Goal: Transaction & Acquisition: Purchase product/service

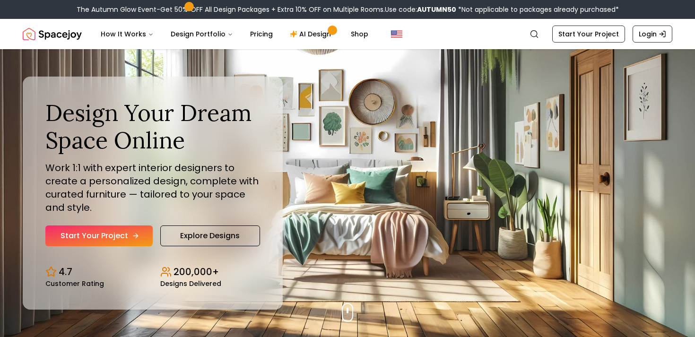
click at [110, 235] on link "Start Your Project" at bounding box center [98, 236] width 107 height 21
click at [314, 34] on link "AI Design" at bounding box center [311, 34] width 59 height 19
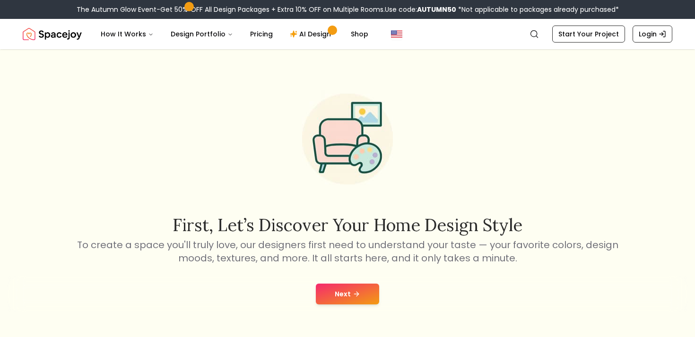
click at [351, 288] on button "Next" at bounding box center [347, 294] width 63 height 21
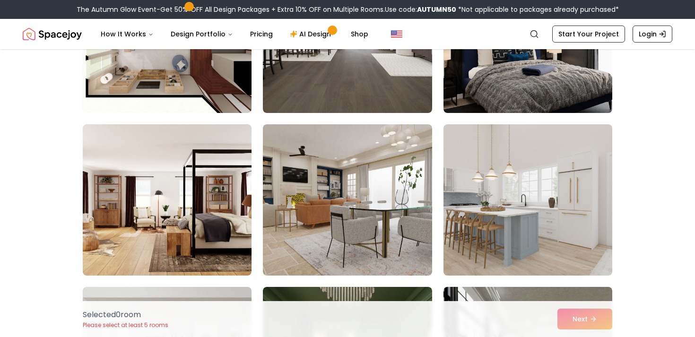
scroll to position [843, 0]
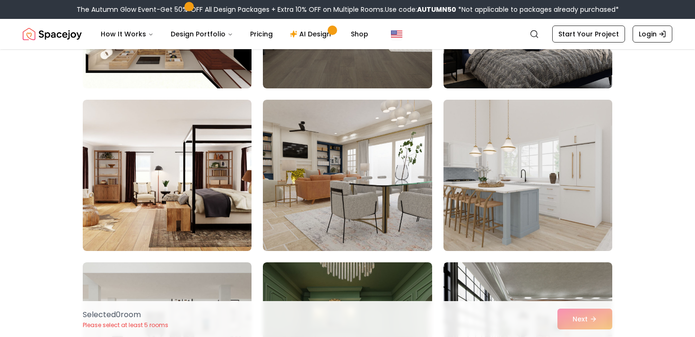
click at [512, 198] on img at bounding box center [527, 175] width 177 height 159
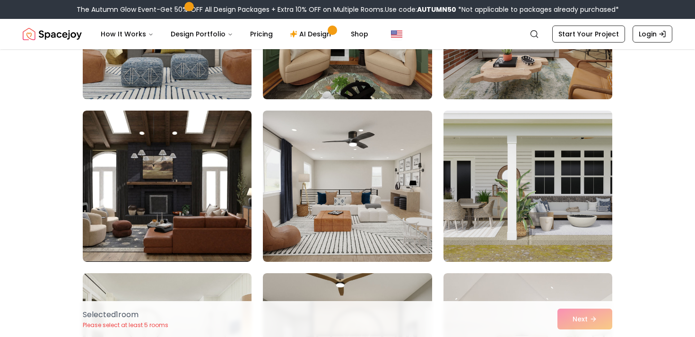
scroll to position [1160, 0]
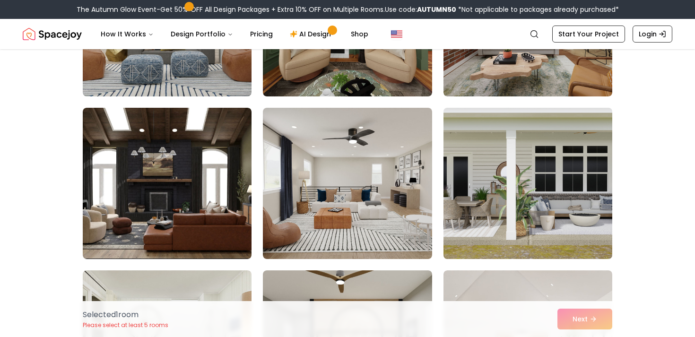
click at [495, 226] on img at bounding box center [527, 183] width 177 height 159
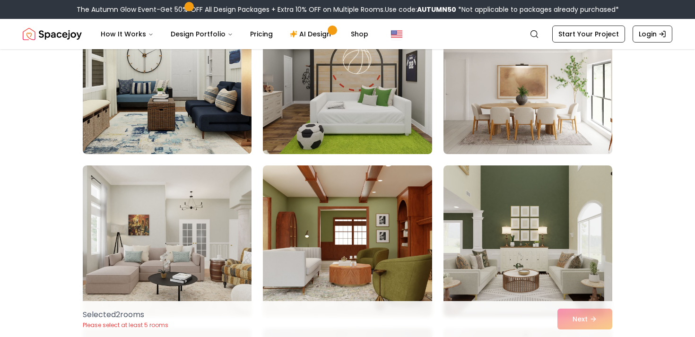
scroll to position [1424, 0]
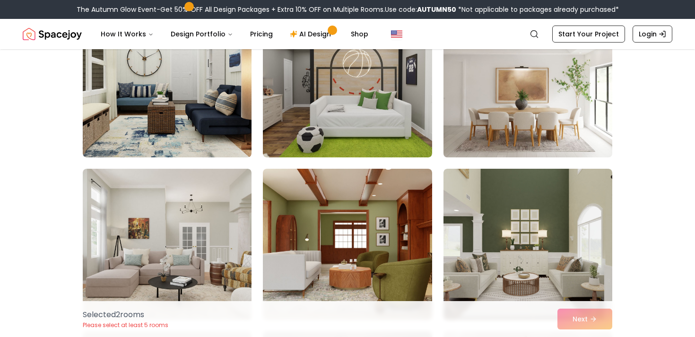
click at [517, 128] on img at bounding box center [527, 81] width 177 height 159
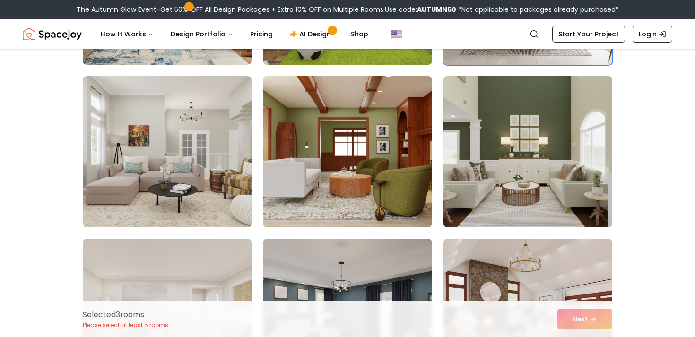
scroll to position [1553, 0]
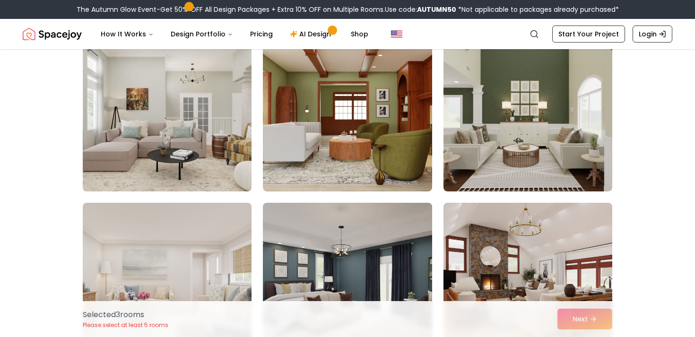
click at [199, 149] on img at bounding box center [167, 115] width 177 height 159
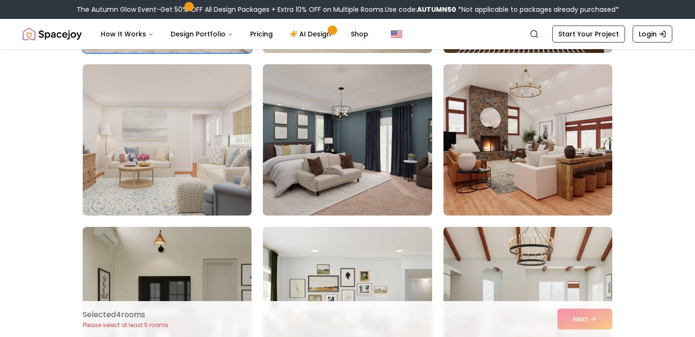
scroll to position [1694, 0]
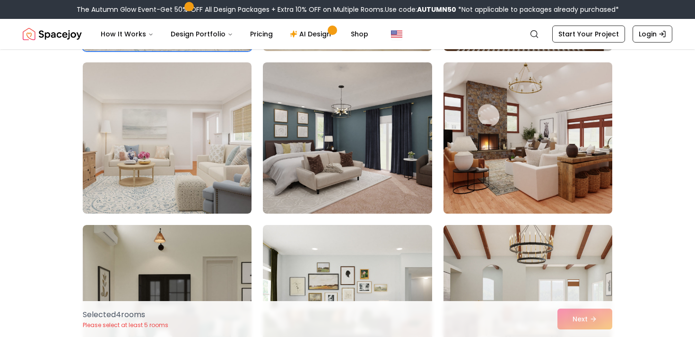
click at [495, 176] on img at bounding box center [527, 138] width 177 height 159
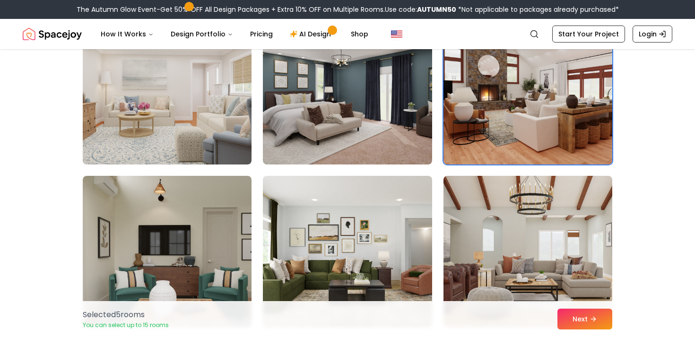
scroll to position [1740, 0]
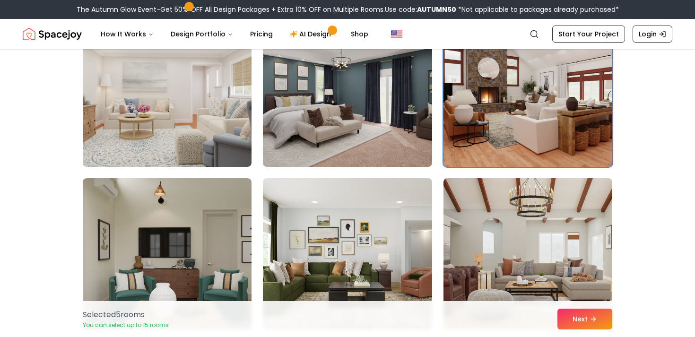
click at [490, 118] on img at bounding box center [527, 91] width 177 height 159
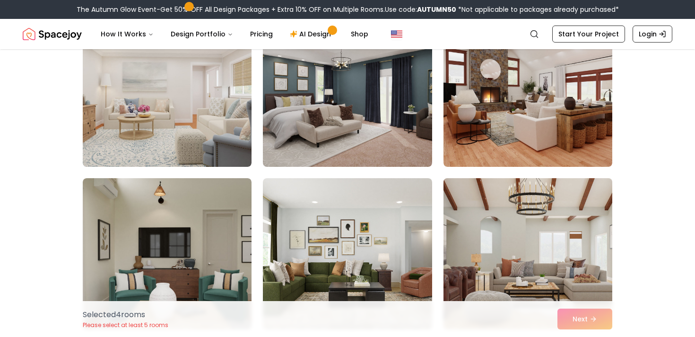
click at [490, 235] on img at bounding box center [527, 254] width 177 height 159
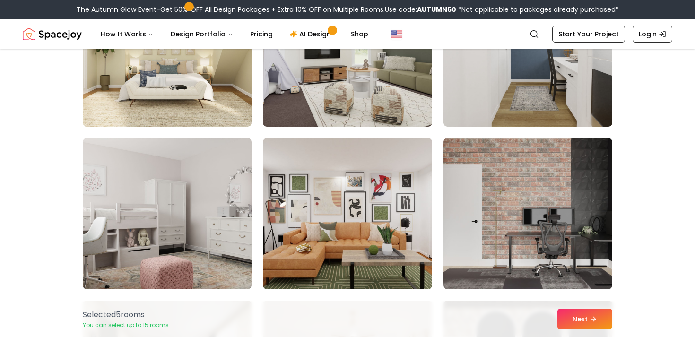
scroll to position [2106, 0]
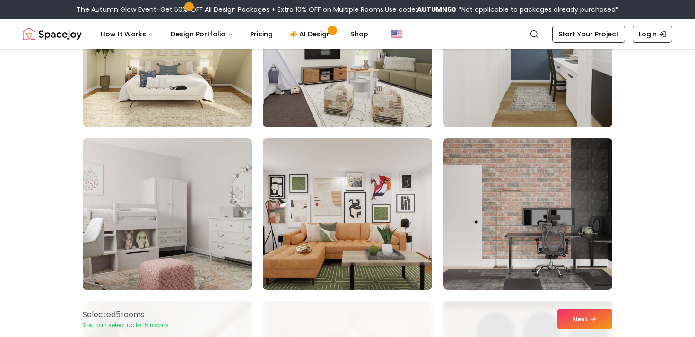
click at [186, 225] on img at bounding box center [167, 214] width 177 height 159
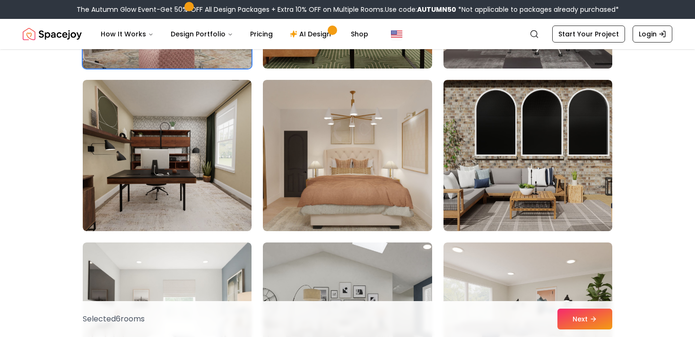
scroll to position [2329, 0]
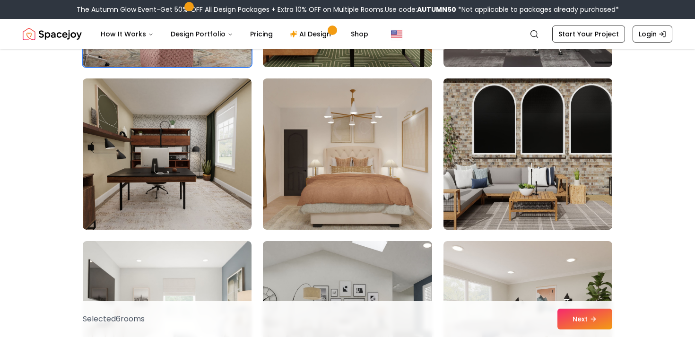
click at [540, 176] on img at bounding box center [527, 154] width 177 height 159
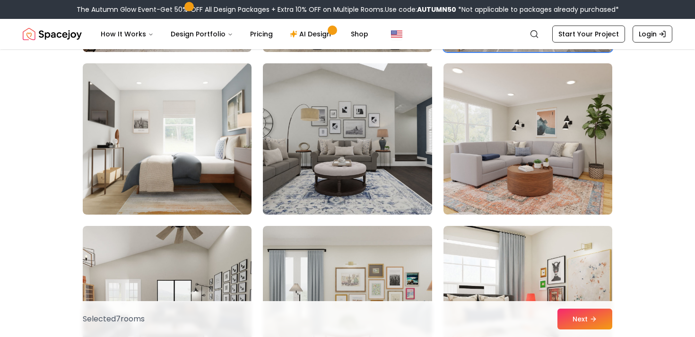
scroll to position [2510, 0]
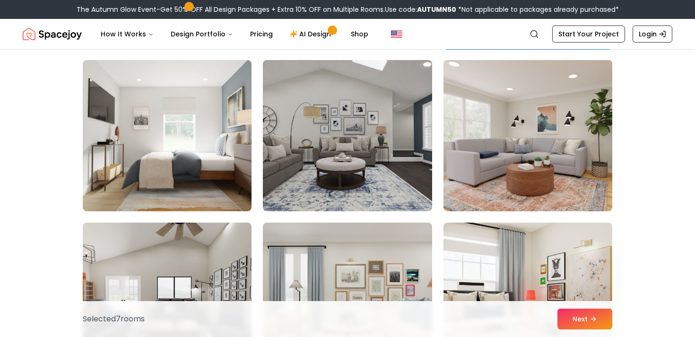
click at [490, 168] on img at bounding box center [527, 135] width 177 height 159
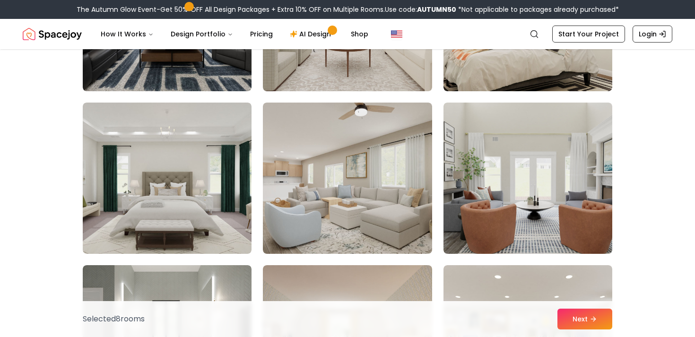
scroll to position [2793, 0]
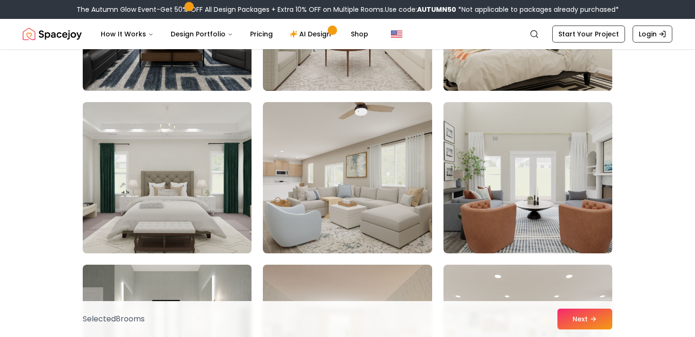
click at [158, 222] on img at bounding box center [167, 177] width 177 height 159
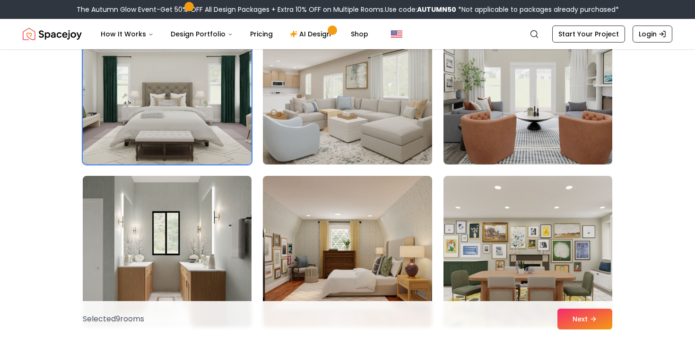
scroll to position [2921, 0]
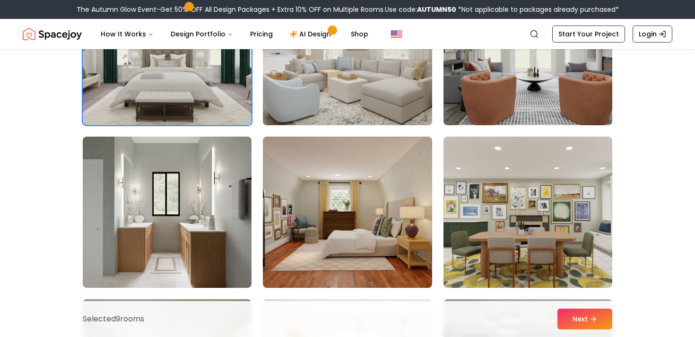
click at [330, 99] on img at bounding box center [347, 49] width 177 height 159
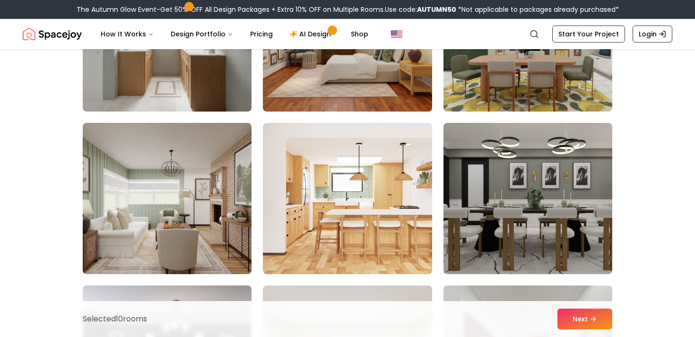
scroll to position [3109, 0]
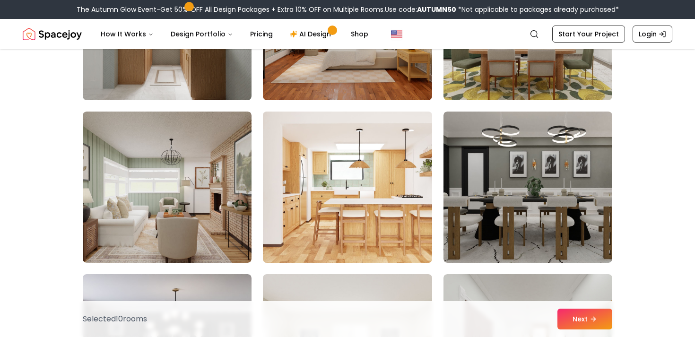
click at [352, 194] on img at bounding box center [347, 187] width 177 height 159
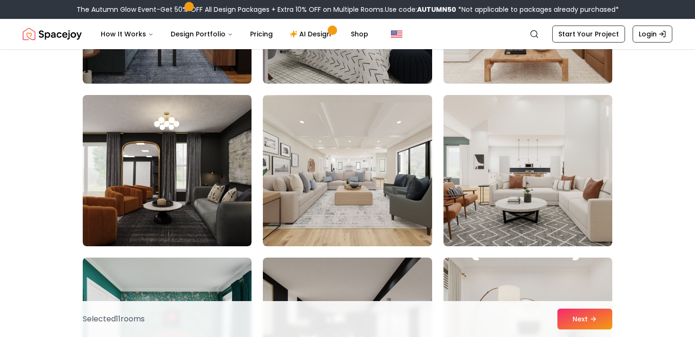
scroll to position [3619, 0]
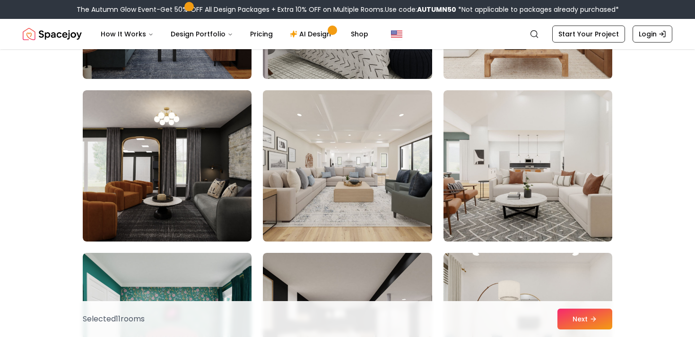
click at [342, 192] on img at bounding box center [347, 166] width 177 height 159
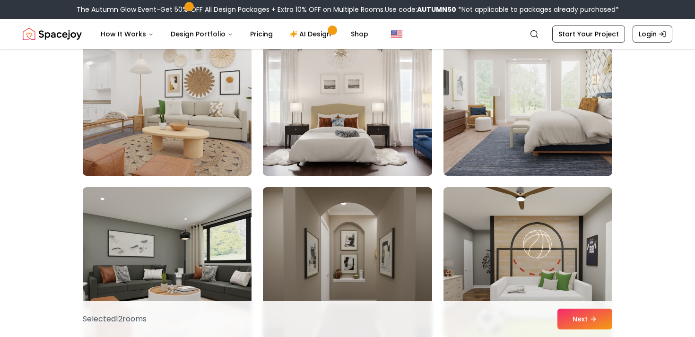
scroll to position [4815, 0]
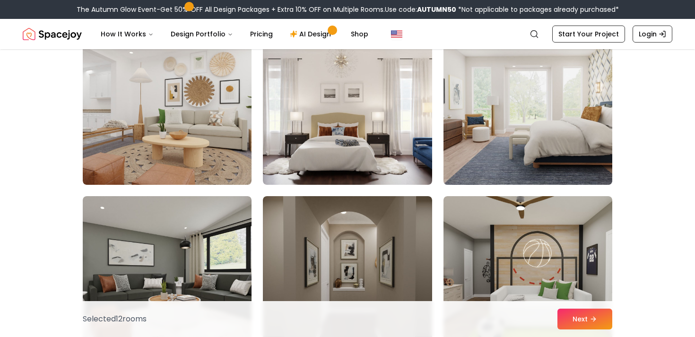
click at [482, 128] on img at bounding box center [527, 109] width 177 height 159
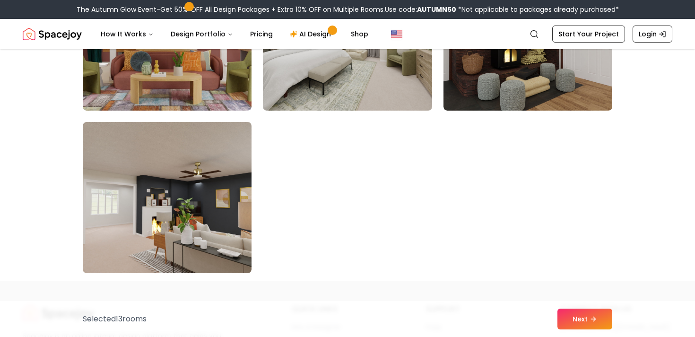
scroll to position [5390, 0]
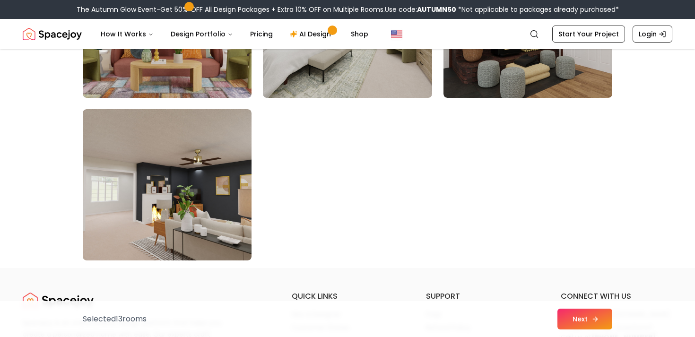
click at [589, 322] on button "Next" at bounding box center [585, 319] width 55 height 21
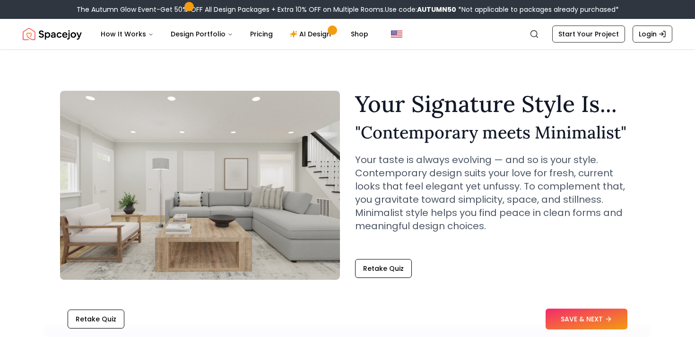
click at [589, 322] on button "SAVE & NEXT" at bounding box center [587, 319] width 82 height 21
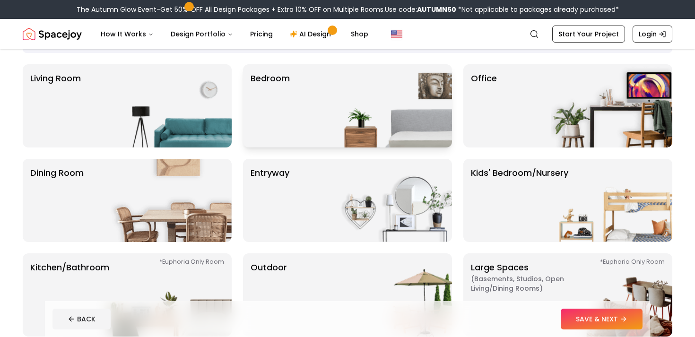
scroll to position [34, 0]
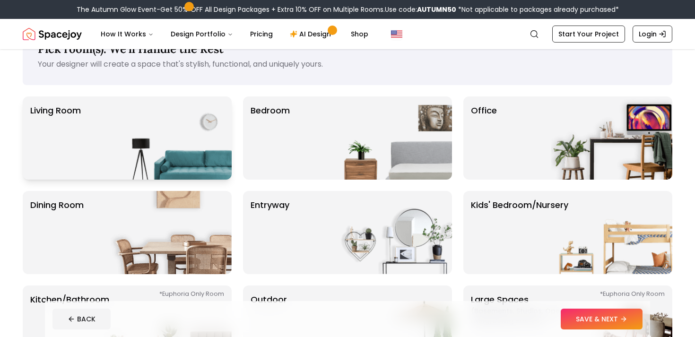
click at [195, 154] on img at bounding box center [171, 138] width 121 height 83
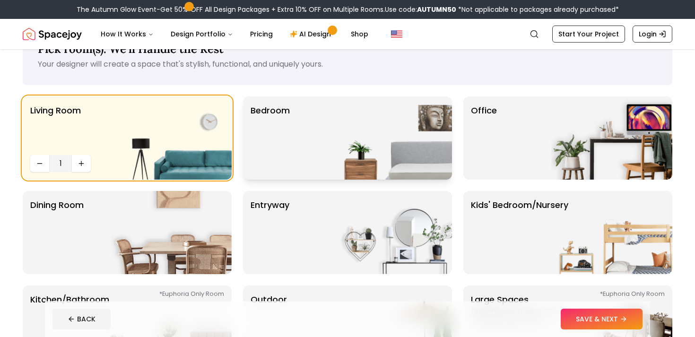
click at [332, 149] on img at bounding box center [391, 138] width 121 height 83
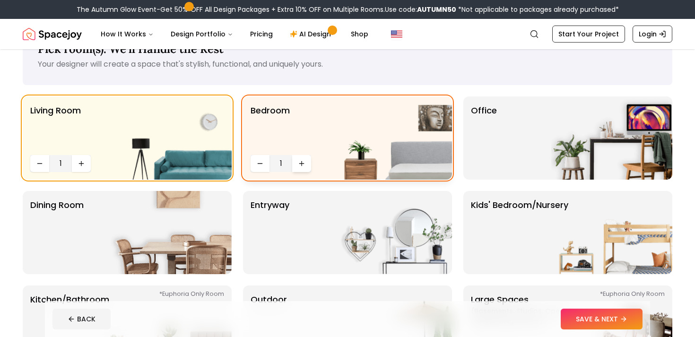
click at [306, 162] on button "Increase quantity" at bounding box center [301, 163] width 19 height 17
click at [497, 146] on div "Office" at bounding box center [568, 138] width 209 height 83
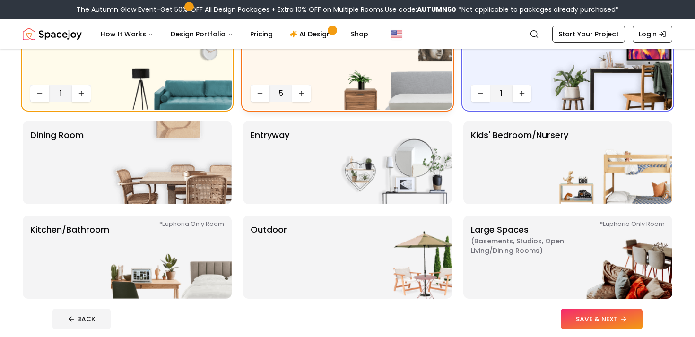
scroll to position [105, 0]
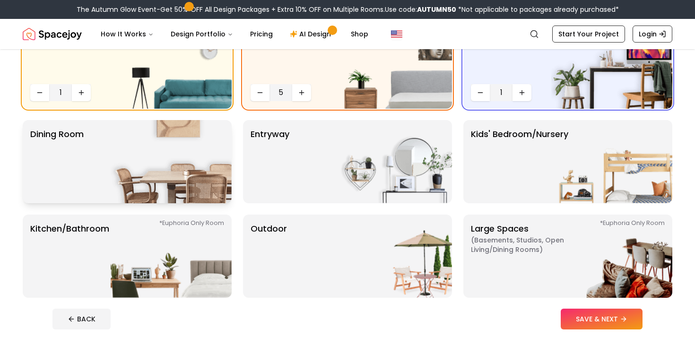
click at [193, 169] on img at bounding box center [171, 161] width 121 height 83
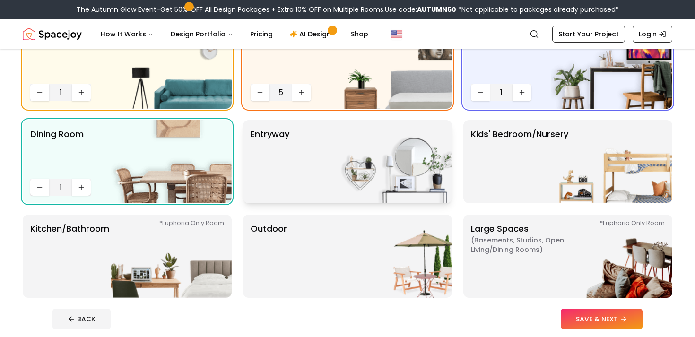
click at [340, 157] on img at bounding box center [391, 161] width 121 height 83
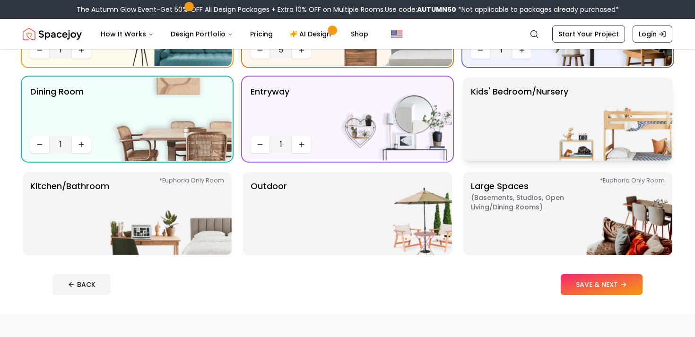
scroll to position [150, 0]
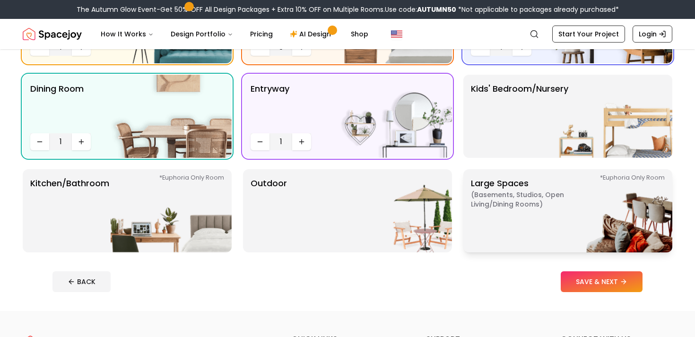
click at [486, 204] on span "( Basements, Studios, Open living/dining rooms )" at bounding box center [530, 199] width 118 height 19
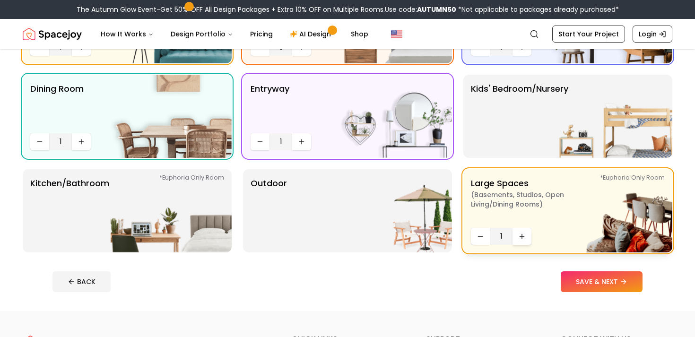
click at [522, 234] on icon "Increase quantity" at bounding box center [522, 236] width 0 height 4
click at [356, 220] on img at bounding box center [391, 210] width 121 height 83
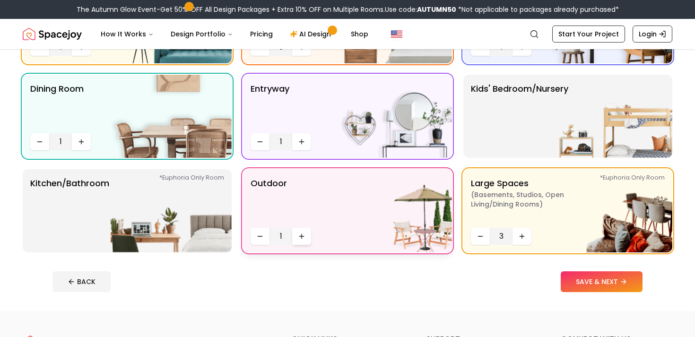
click at [303, 232] on button "Increase quantity" at bounding box center [301, 236] width 19 height 17
click at [185, 224] on img at bounding box center [171, 210] width 121 height 83
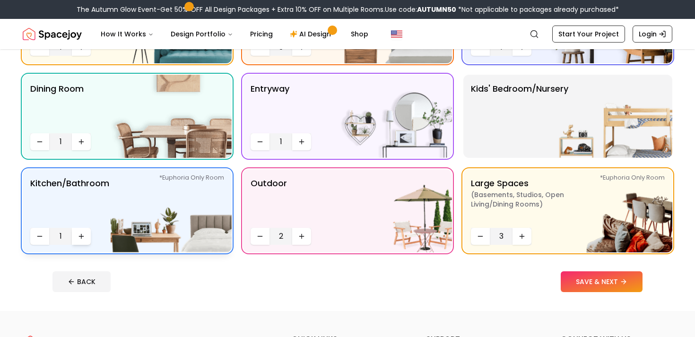
click at [87, 236] on button "Increase quantity" at bounding box center [81, 236] width 19 height 17
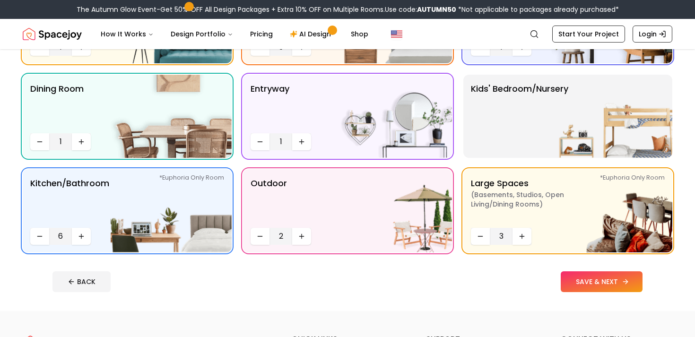
click at [597, 285] on button "SAVE & NEXT" at bounding box center [602, 282] width 82 height 21
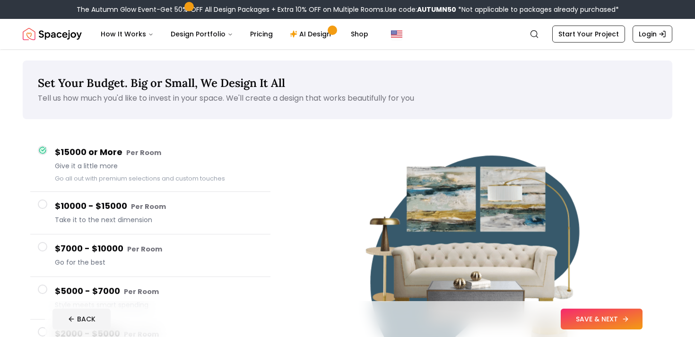
click at [616, 313] on button "SAVE & NEXT" at bounding box center [602, 319] width 82 height 21
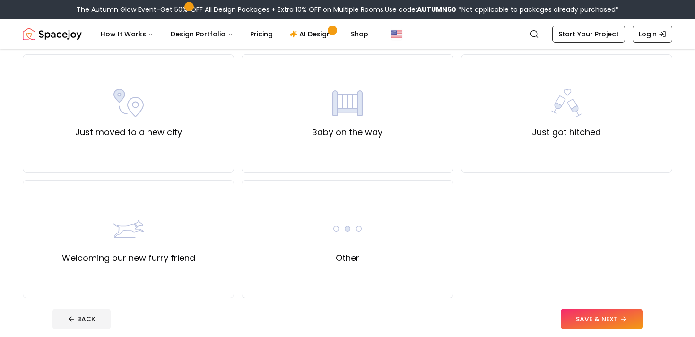
scroll to position [331, 0]
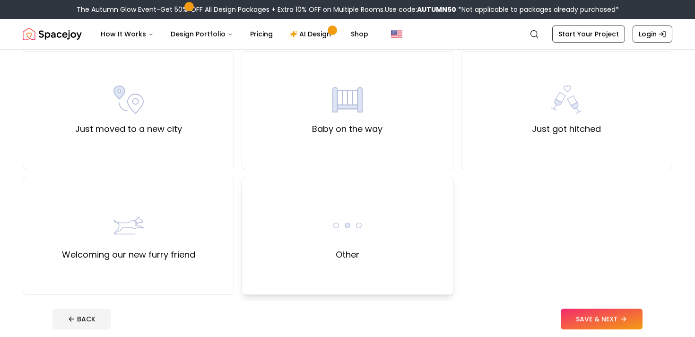
click at [409, 208] on div "Other" at bounding box center [347, 236] width 211 height 118
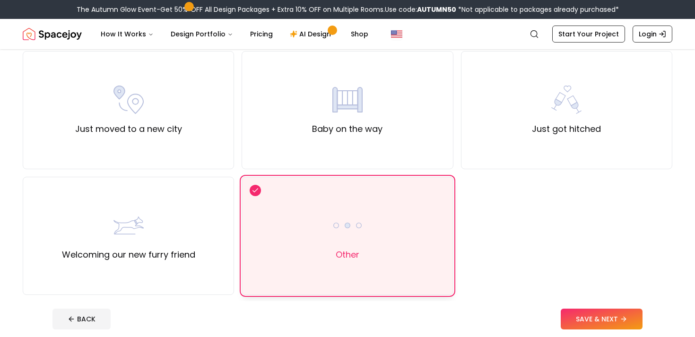
click at [409, 208] on div "Other" at bounding box center [347, 236] width 211 height 118
click at [349, 116] on div "Baby on the way" at bounding box center [347, 110] width 70 height 51
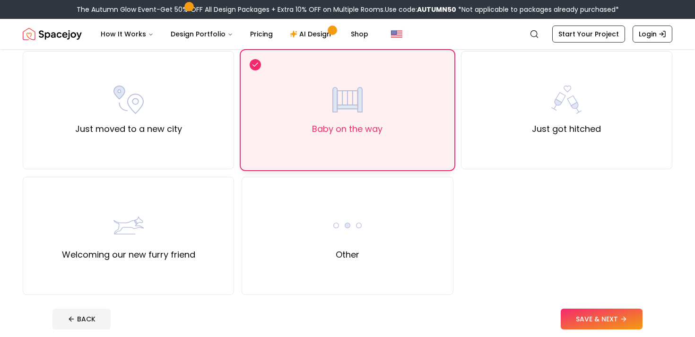
click at [349, 116] on div "Baby on the way" at bounding box center [347, 110] width 70 height 51
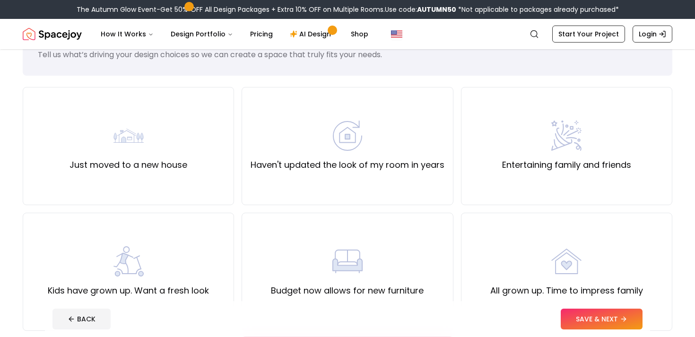
scroll to position [35, 0]
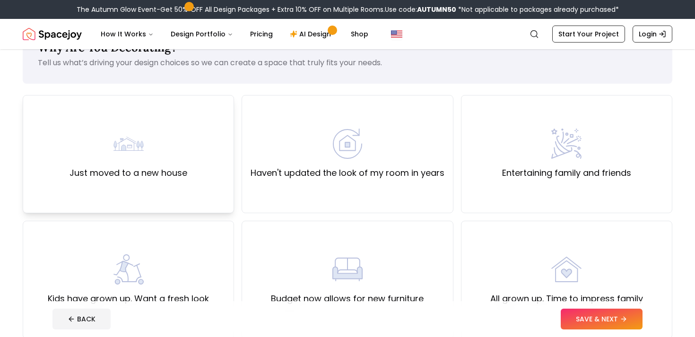
click at [219, 167] on div "Just moved to a new house" at bounding box center [128, 154] width 211 height 118
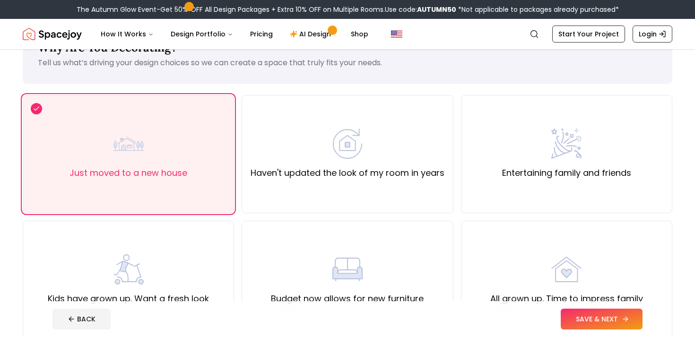
click at [571, 318] on button "SAVE & NEXT" at bounding box center [602, 319] width 82 height 21
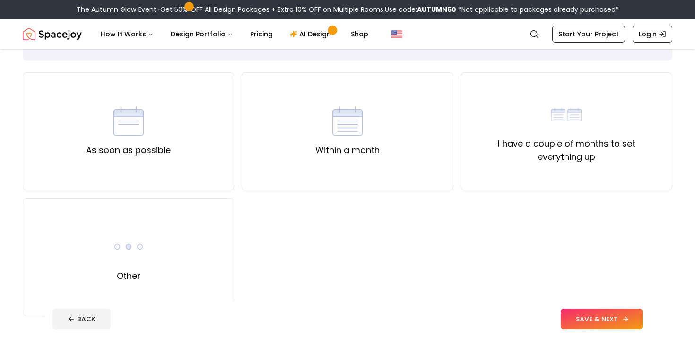
scroll to position [64, 0]
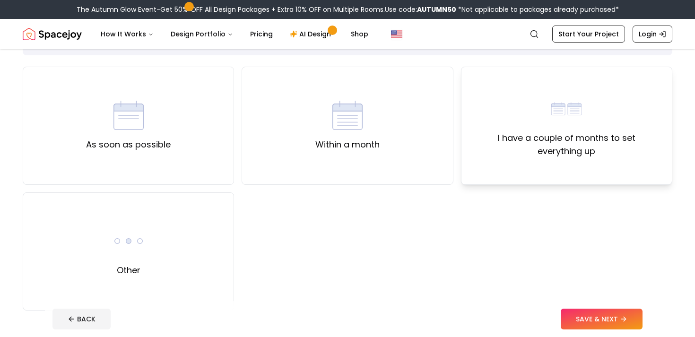
click at [507, 161] on div "I have a couple of months to set everything up" at bounding box center [566, 126] width 211 height 118
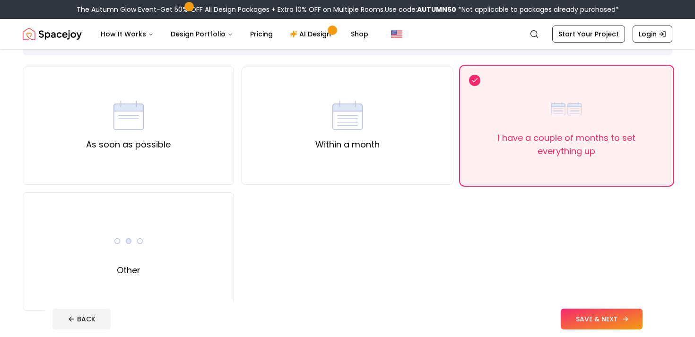
click at [570, 309] on button "SAVE & NEXT" at bounding box center [602, 319] width 82 height 21
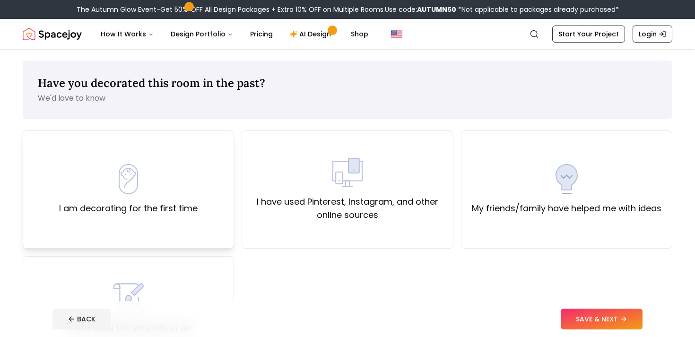
click at [150, 184] on div "I am decorating for the first time" at bounding box center [128, 189] width 139 height 51
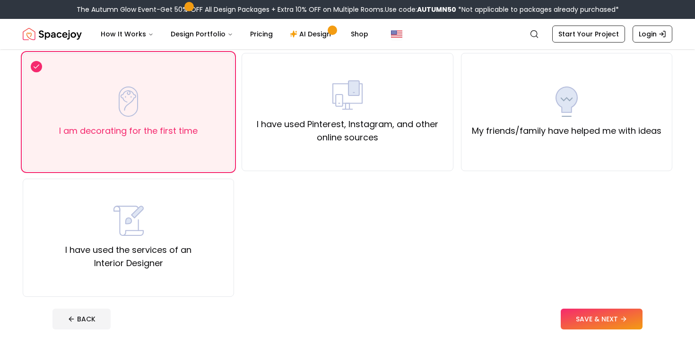
scroll to position [124, 0]
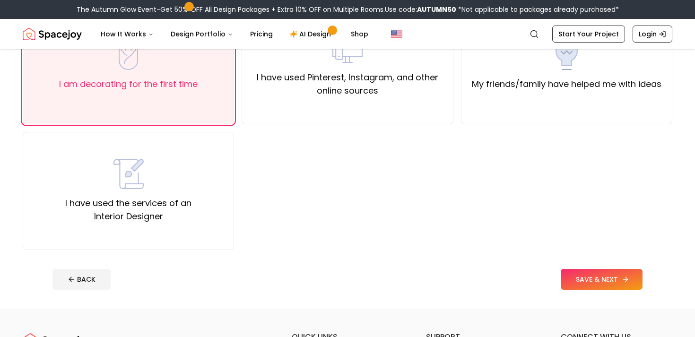
click at [575, 284] on button "SAVE & NEXT" at bounding box center [602, 279] width 82 height 21
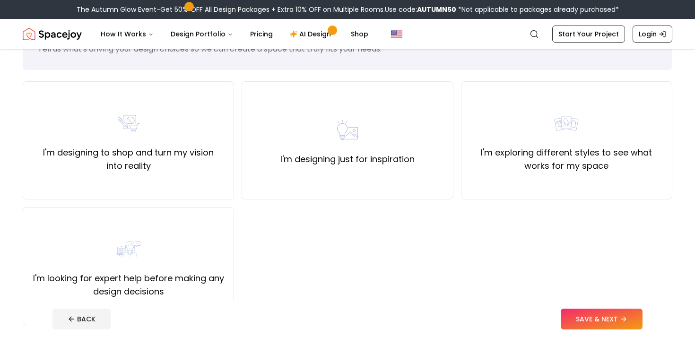
scroll to position [56, 0]
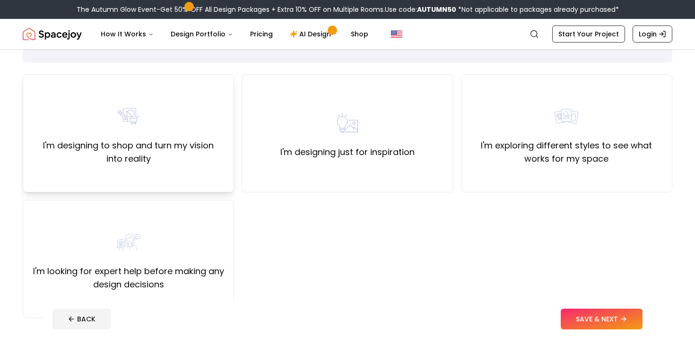
click at [202, 156] on label "I'm designing to shop and turn my vision into reality" at bounding box center [128, 152] width 195 height 26
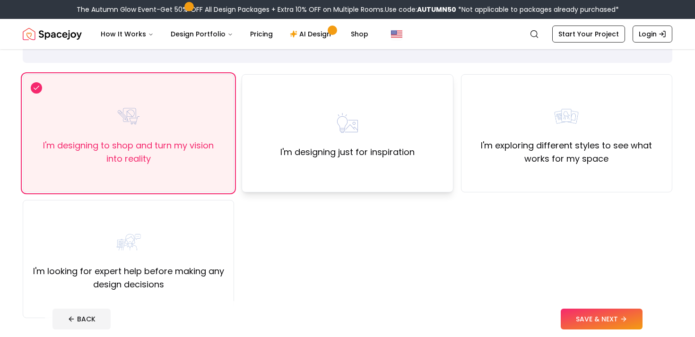
click at [395, 177] on div "I'm designing just for inspiration" at bounding box center [347, 133] width 211 height 118
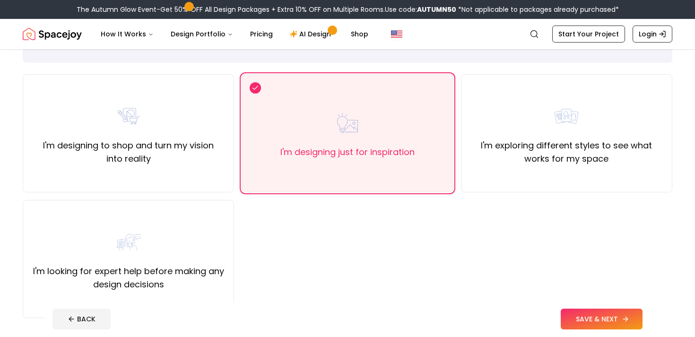
click at [574, 317] on button "SAVE & NEXT" at bounding box center [602, 319] width 82 height 21
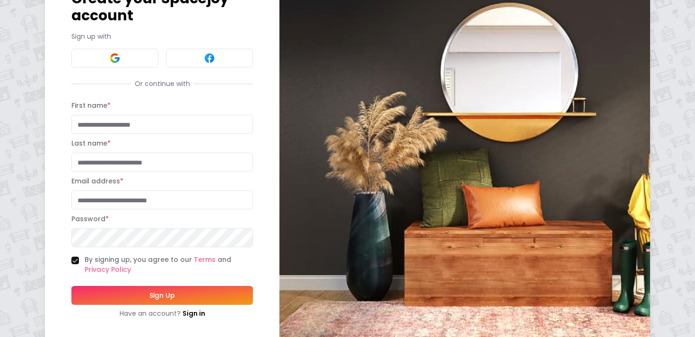
scroll to position [79, 0]
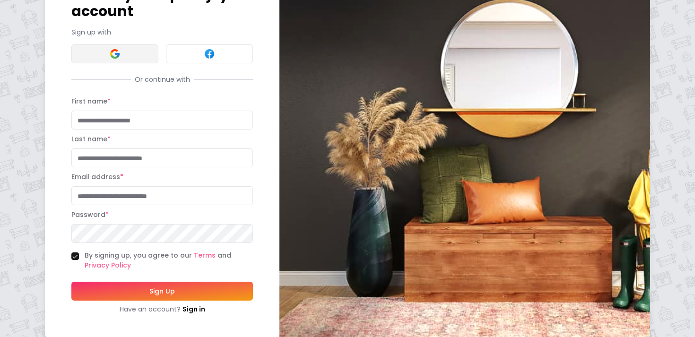
click at [90, 44] on button at bounding box center [114, 53] width 87 height 19
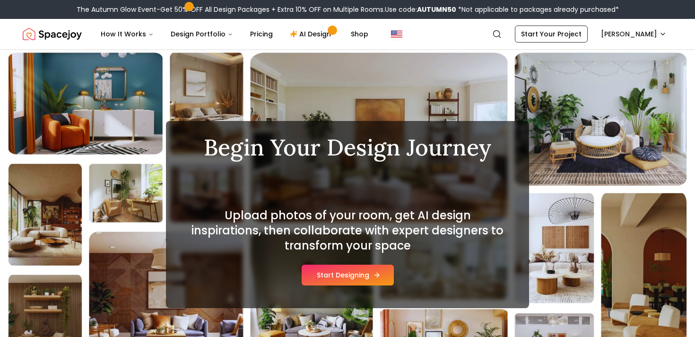
click at [349, 276] on button "Start Designing" at bounding box center [348, 275] width 92 height 21
